Goal: Transaction & Acquisition: Purchase product/service

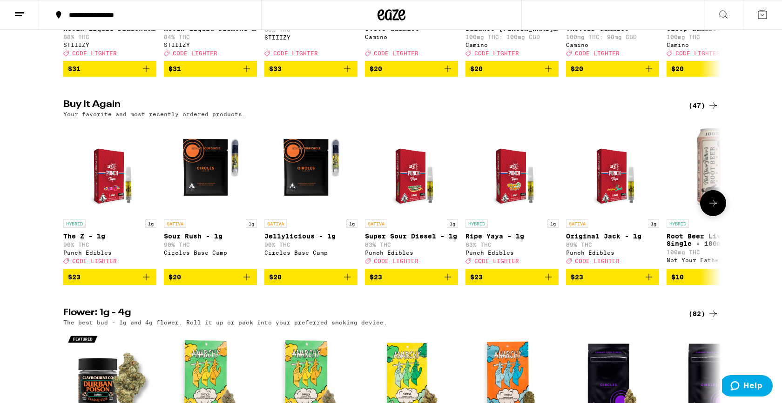
scroll to position [253, 0]
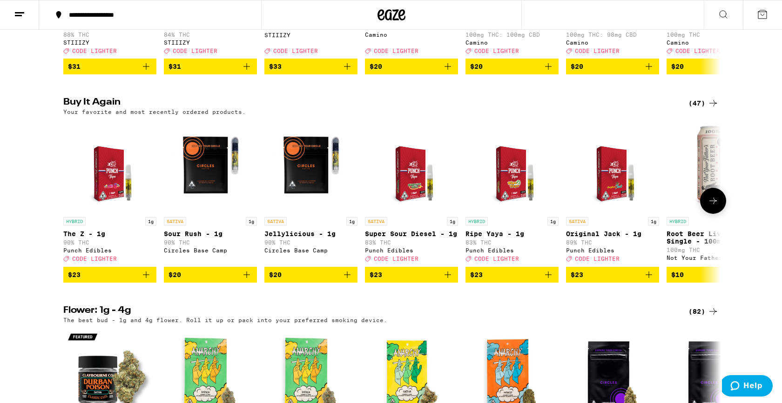
click at [145, 281] on icon "Add to bag" at bounding box center [146, 274] width 11 height 11
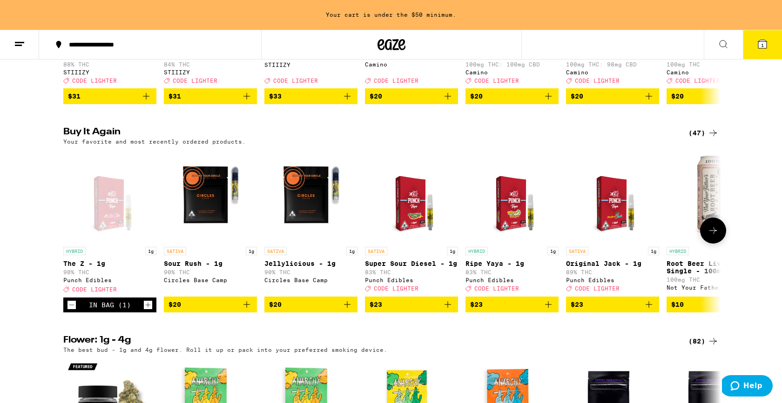
scroll to position [282, 0]
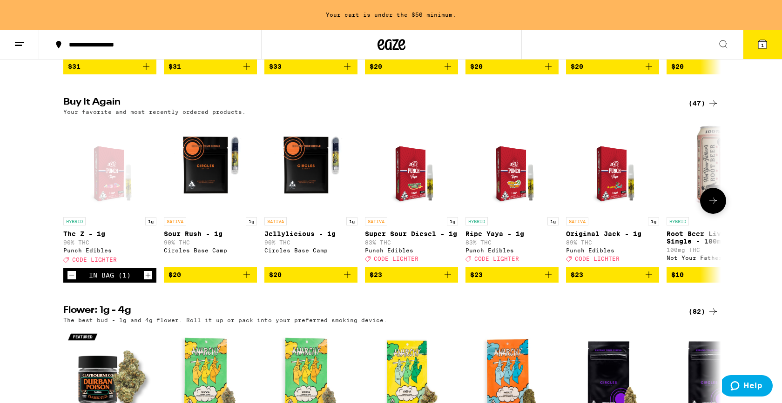
click at [146, 281] on icon "Increment" at bounding box center [148, 275] width 8 height 11
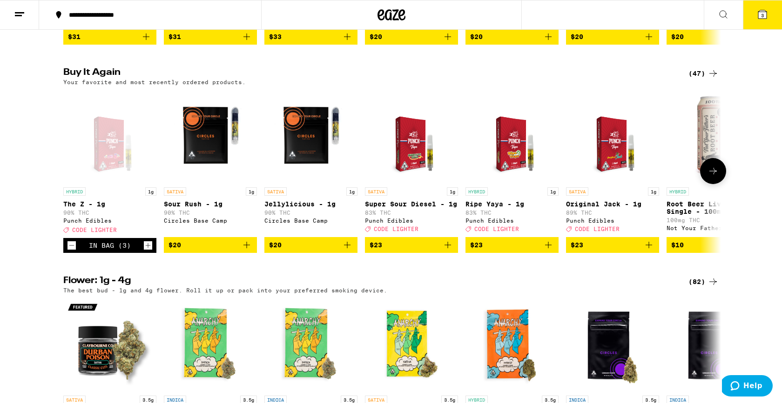
scroll to position [253, 0]
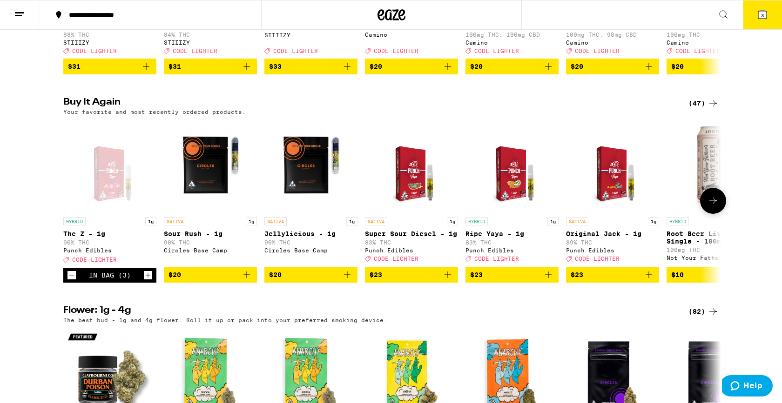
click at [146, 281] on icon "Increment" at bounding box center [148, 275] width 8 height 11
click at [765, 19] on icon at bounding box center [762, 14] width 11 height 11
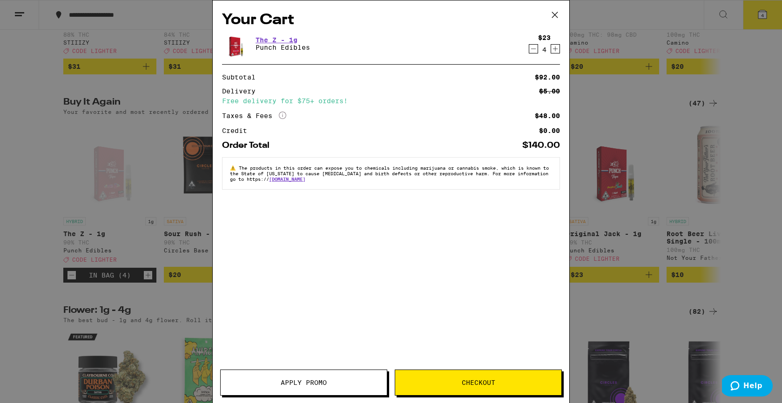
click at [335, 385] on span "Apply Promo" at bounding box center [304, 383] width 166 height 7
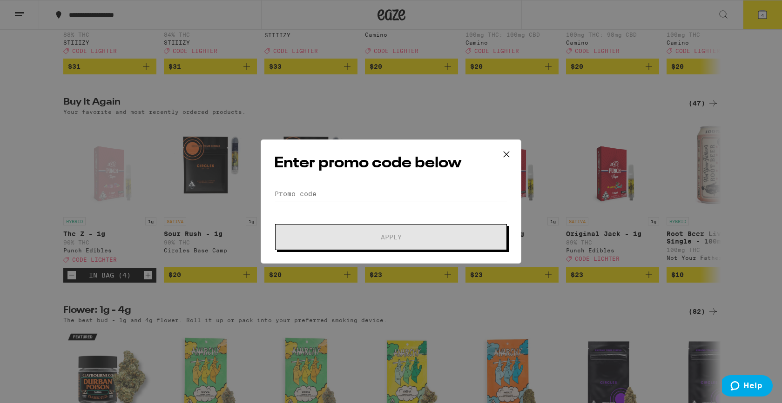
click at [315, 186] on div "Enter promo code below Promo Code Apply" at bounding box center [391, 202] width 261 height 124
click at [312, 190] on input "Promo Code" at bounding box center [391, 194] width 234 height 14
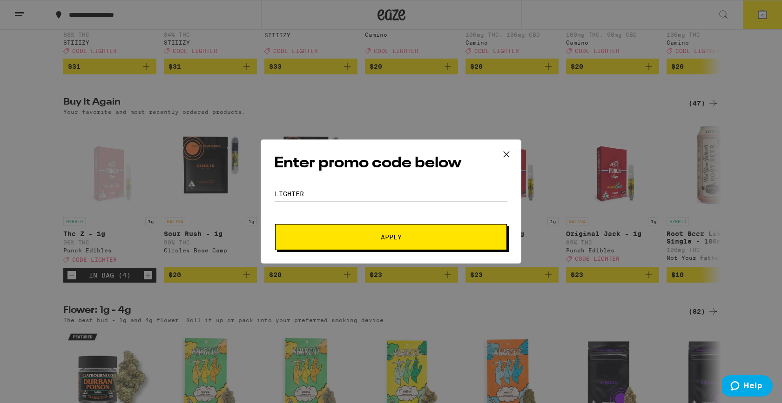
type input "lighter"
click at [328, 239] on span "Apply" at bounding box center [390, 237] width 167 height 7
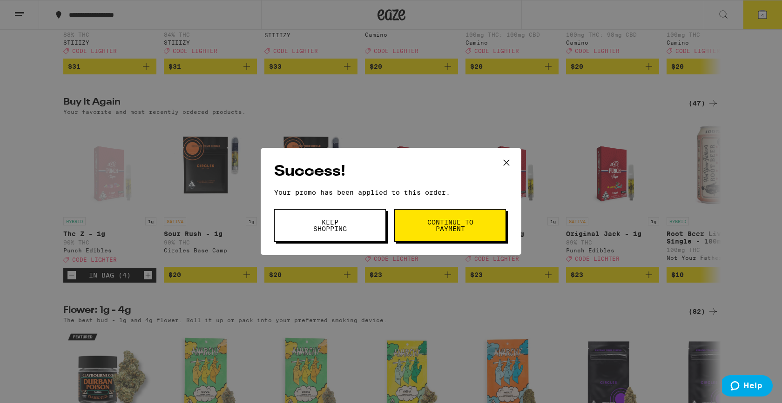
click at [431, 219] on span "Continue to payment" at bounding box center [449, 225] width 47 height 13
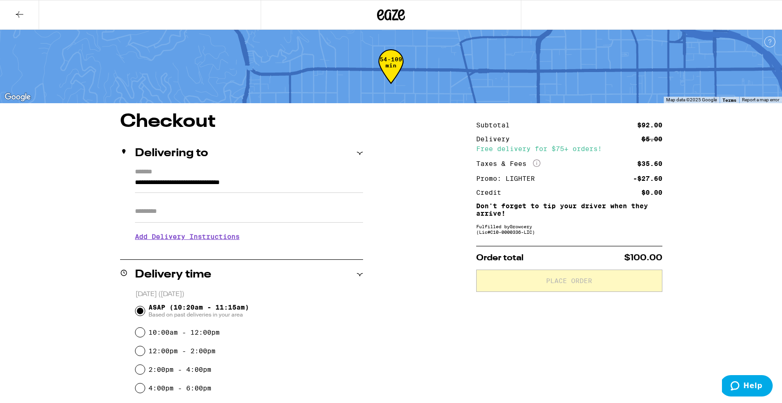
click at [192, 213] on input "Apt/Suite" at bounding box center [249, 212] width 228 height 22
type input "*"
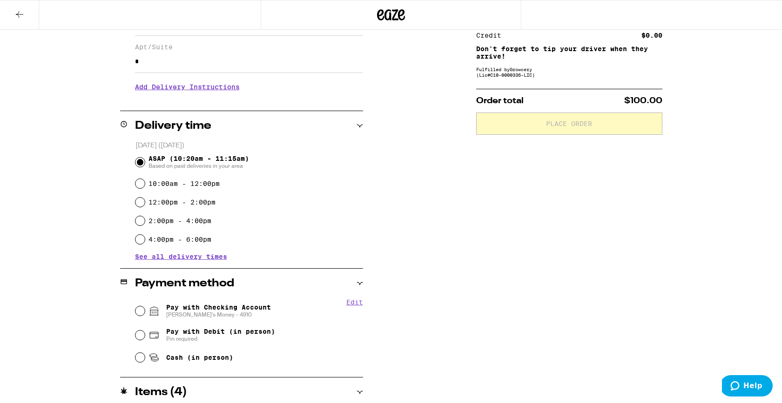
scroll to position [160, 0]
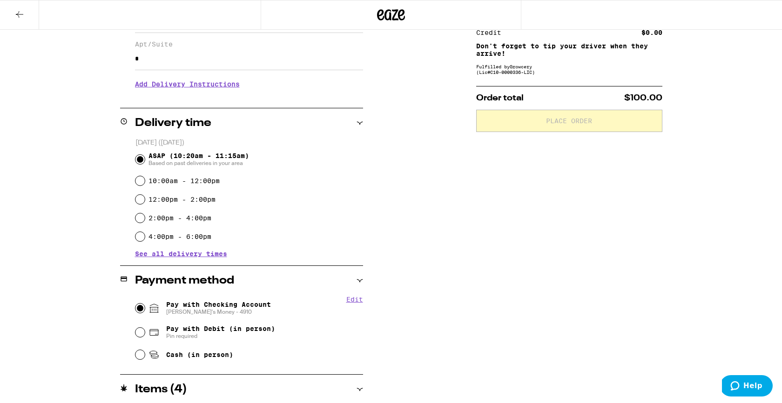
click at [140, 311] on input "Pay with Checking Account Aaron's Money - 4910" at bounding box center [139, 308] width 9 height 9
radio input "true"
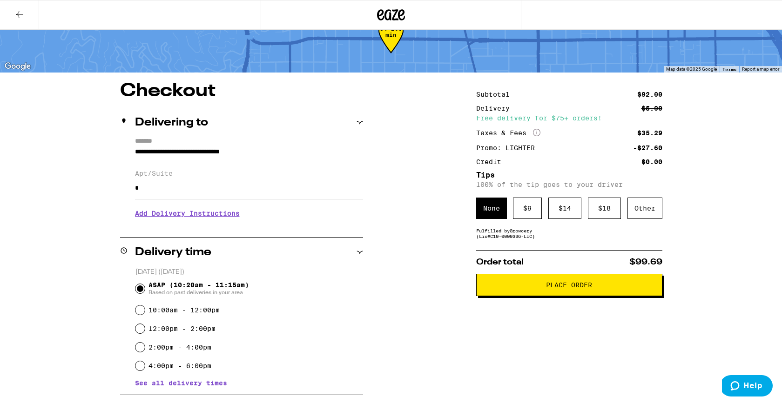
scroll to position [30, 0]
click at [650, 209] on div "Other" at bounding box center [644, 208] width 35 height 21
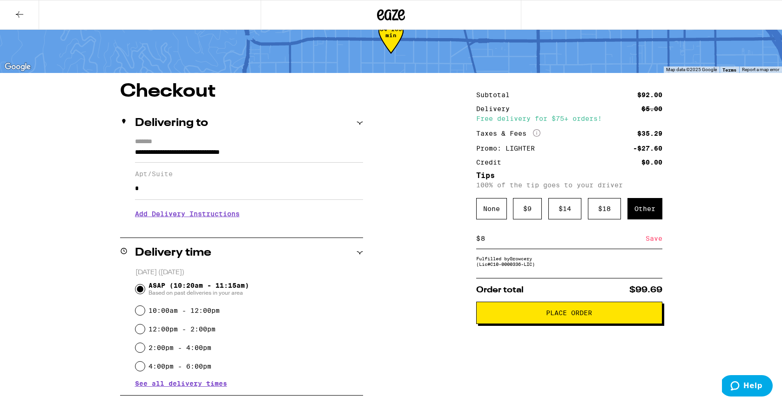
type input "8"
click at [656, 243] on div "Save" at bounding box center [653, 238] width 17 height 20
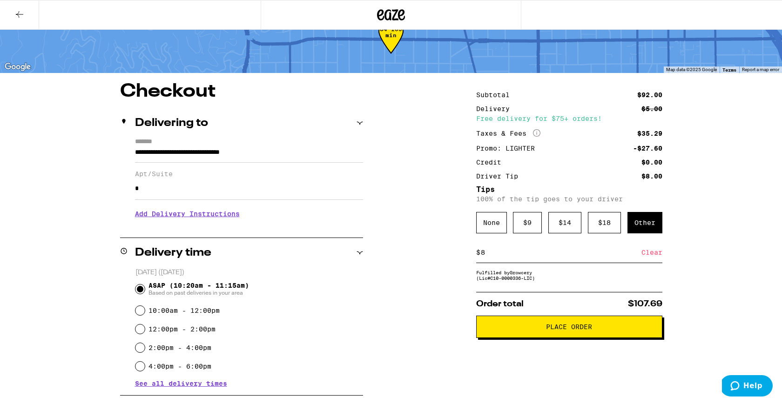
click at [578, 330] on span "Place Order" at bounding box center [569, 327] width 46 height 7
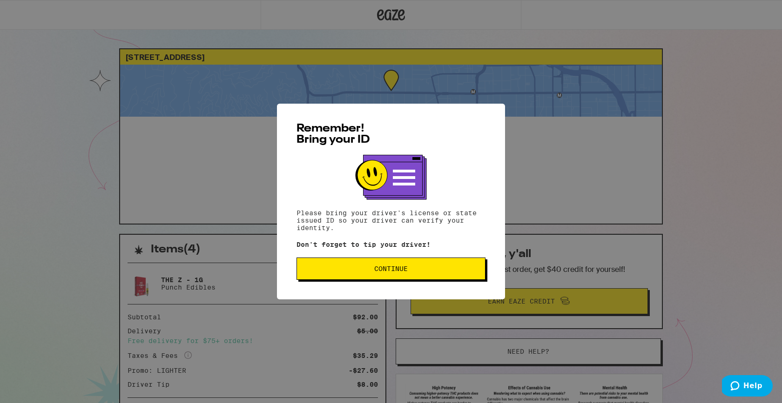
click at [428, 268] on span "Continue" at bounding box center [390, 269] width 173 height 7
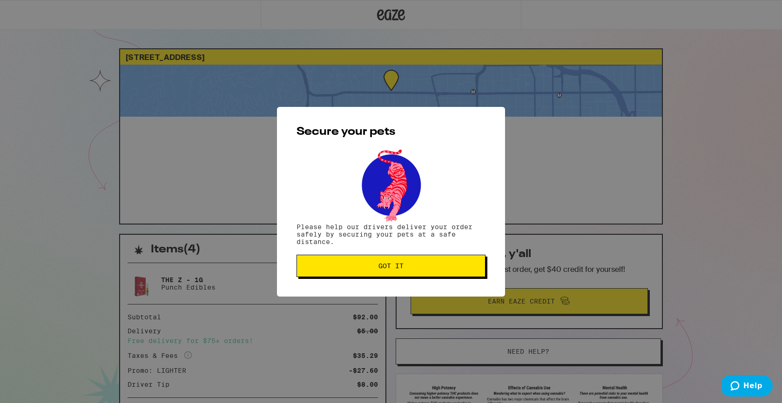
click at [428, 268] on span "Got it" at bounding box center [390, 266] width 173 height 7
